Goal: Communication & Community: Participate in discussion

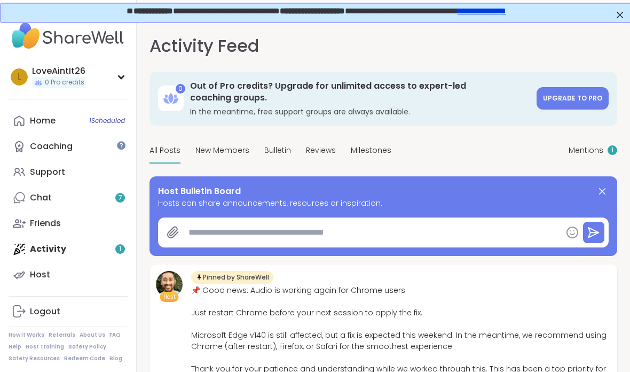
click at [34, 121] on div "Home 1 Scheduled" at bounding box center [43, 121] width 26 height 12
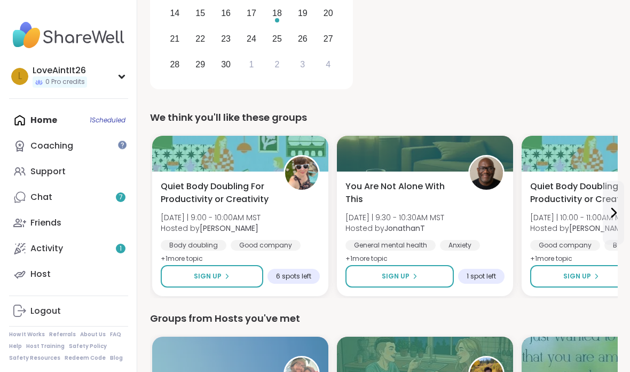
scroll to position [279, 0]
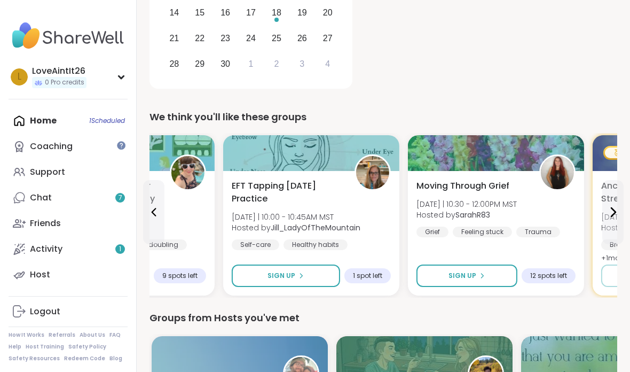
click at [43, 190] on link "Chat 7" at bounding box center [68, 198] width 119 height 26
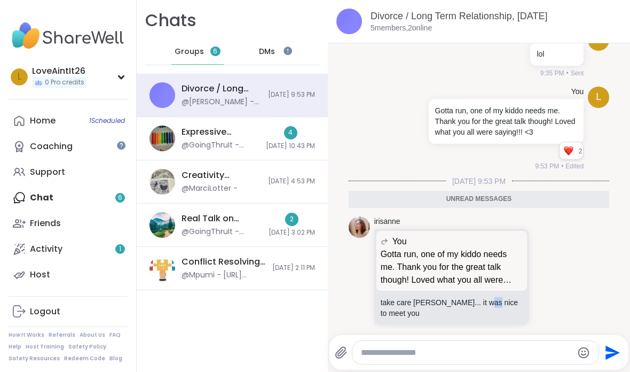
click at [551, 237] on div "irisanne You Gotta run, one of my kiddo needs me. Thank you for the great talk …" at bounding box center [469, 276] width 191 height 121
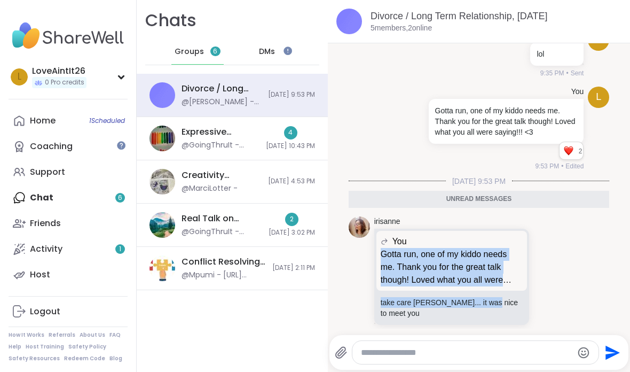
click at [547, 271] on icon at bounding box center [548, 276] width 10 height 11
click at [467, 248] on button "Select Reaction: Heart" at bounding box center [462, 258] width 21 height 21
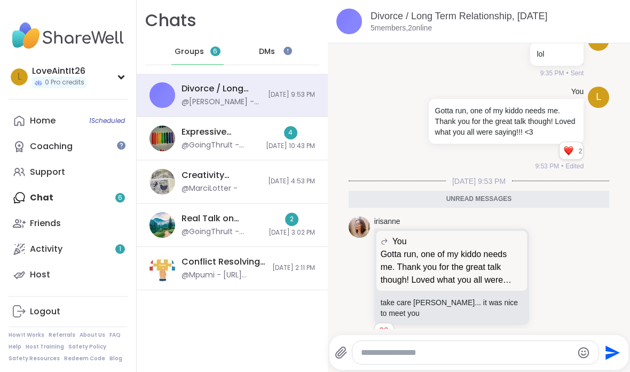
scroll to position [179, 0]
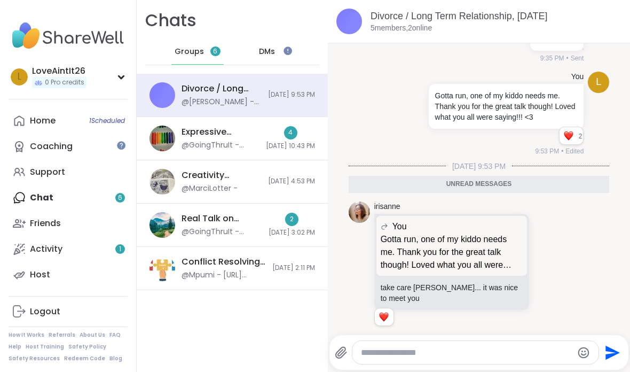
click at [274, 137] on div "4 [DATE] 10:43 PM" at bounding box center [290, 138] width 49 height 25
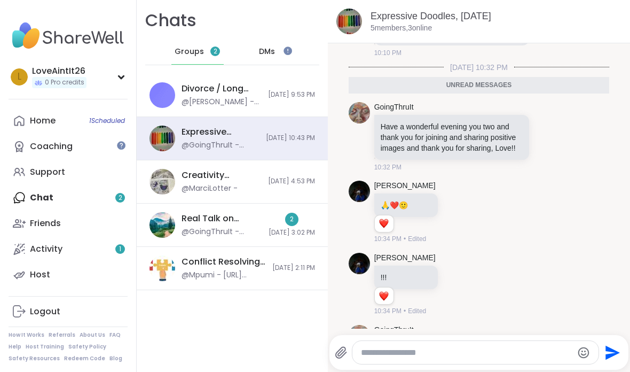
scroll to position [1552, 0]
click at [255, 216] on div "Real Talk on Boundaries & Self-Care, Sep 11 @GoingThruIt - thank you t!!!!! 2 9…" at bounding box center [232, 224] width 191 height 43
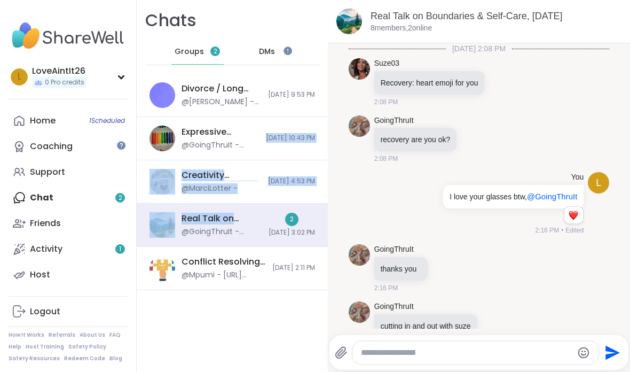
scroll to position [1270, 0]
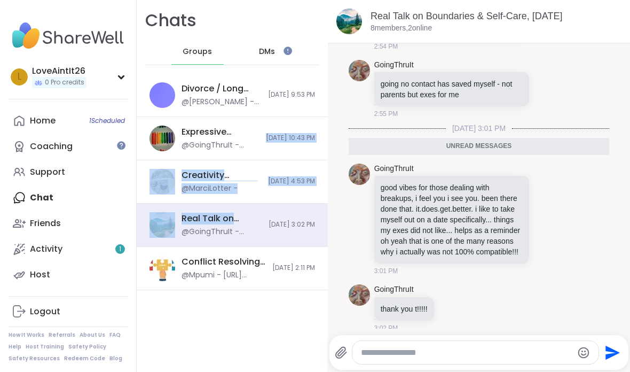
click at [231, 316] on div "Chats Groups DMs Divorce / Long Term Relationship, Sep 12 @irisanne - take care…" at bounding box center [232, 186] width 191 height 372
click at [241, 317] on div "Chats Groups DMs Divorce / Long Term Relationship, Sep 12 @irisanne - take care…" at bounding box center [232, 186] width 191 height 372
click at [219, 313] on div "Chats Groups DMs Divorce / Long Term Relationship, Sep 12 @irisanne - take care…" at bounding box center [232, 186] width 191 height 372
click at [199, 316] on div "Chats Groups DMs Divorce / Long Term Relationship, Sep 12 @irisanne - take care…" at bounding box center [232, 186] width 191 height 372
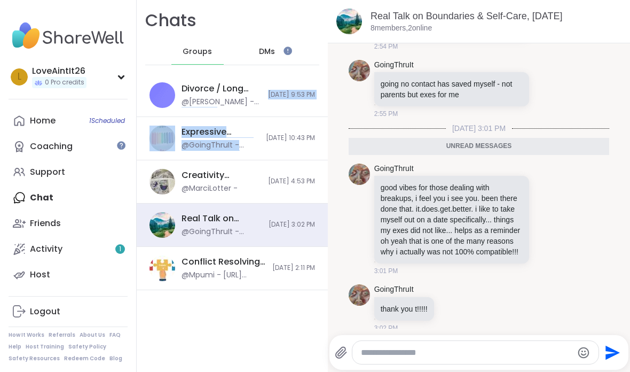
click at [245, 26] on div "Chats Groups DMs" at bounding box center [232, 37] width 191 height 74
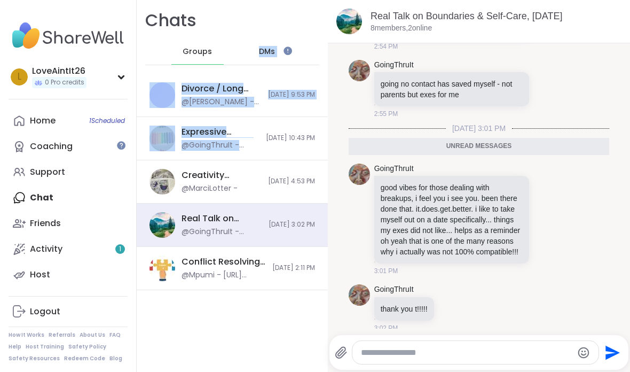
click at [280, 43] on div "DMs" at bounding box center [267, 52] width 52 height 26
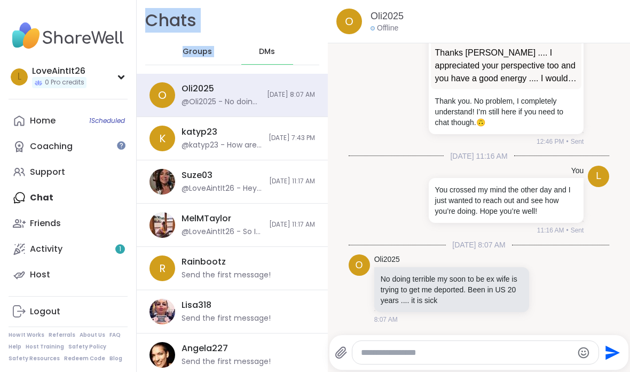
click at [74, 192] on div "Home 1 Scheduled Coaching Support Chat Friends Activity 1 Host" at bounding box center [68, 197] width 119 height 179
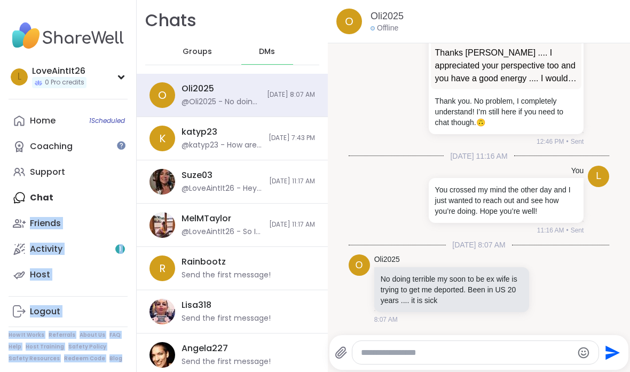
click at [63, 193] on div "Home 1 Scheduled Coaching Support Chat Friends Activity 1 Host" at bounding box center [68, 197] width 119 height 179
click at [64, 242] on link "Activity 1" at bounding box center [68, 249] width 119 height 26
